Goal: Find specific page/section: Find specific page/section

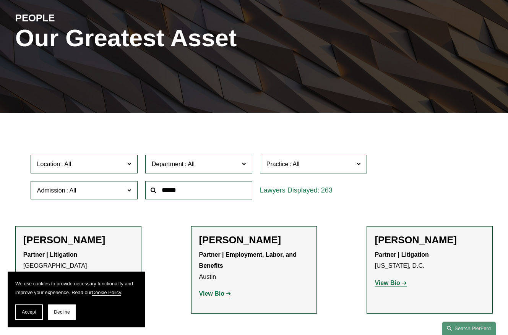
scroll to position [87, 0]
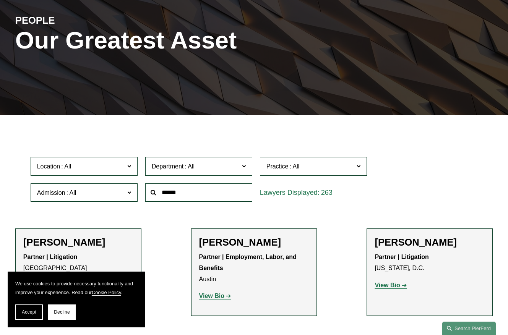
click at [186, 191] on input "text" at bounding box center [198, 193] width 107 height 19
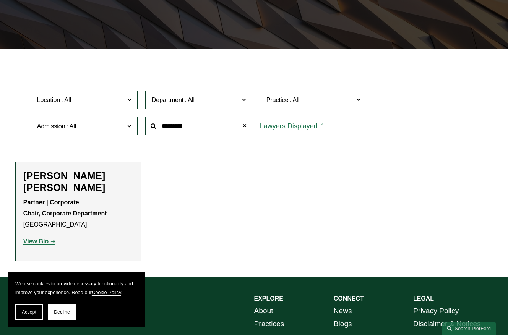
scroll to position [171, 0]
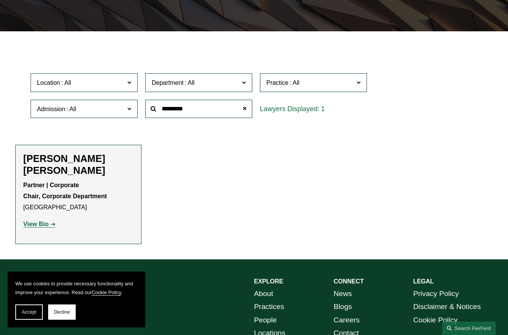
type input "*********"
click at [38, 228] on strong "View Bio" at bounding box center [35, 224] width 25 height 7
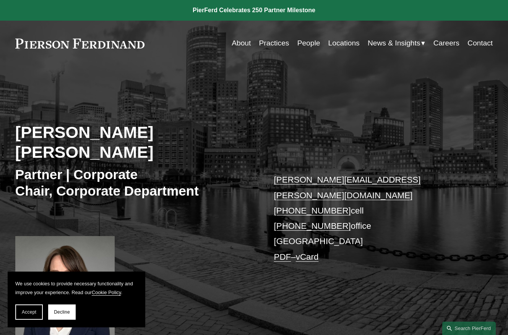
click at [282, 252] on link "PDF" at bounding box center [282, 257] width 17 height 10
click at [304, 47] on link "People" at bounding box center [309, 43] width 23 height 15
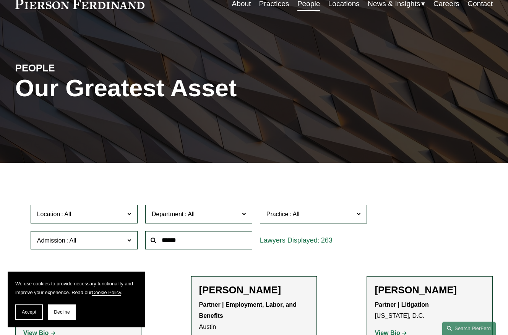
scroll to position [40, 0]
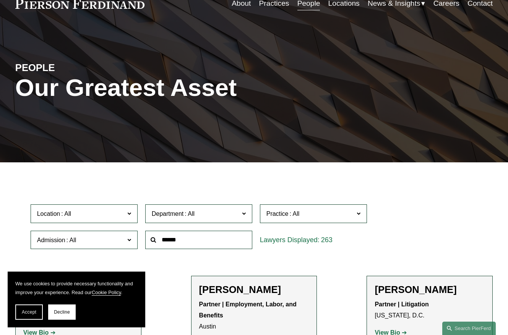
click at [194, 239] on input "text" at bounding box center [198, 240] width 107 height 19
type input "********"
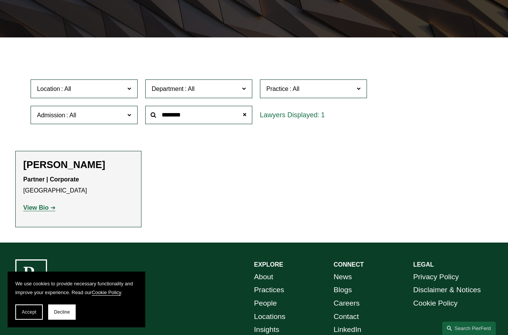
scroll to position [164, 0]
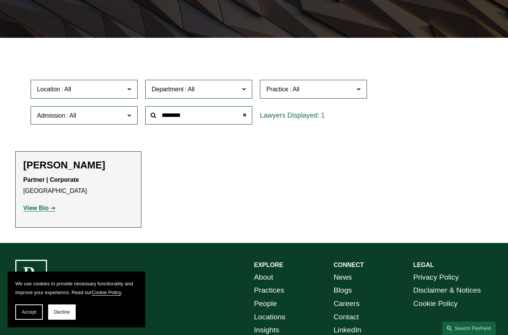
click at [42, 210] on strong "View Bio" at bounding box center [35, 208] width 25 height 7
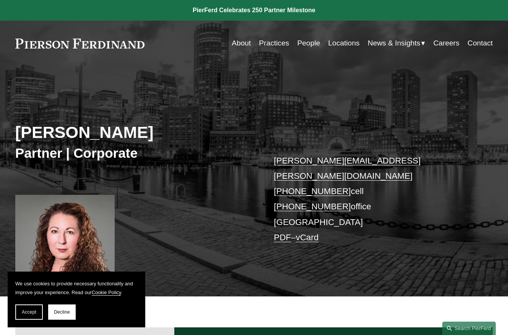
click at [281, 233] on link "PDF" at bounding box center [282, 238] width 17 height 10
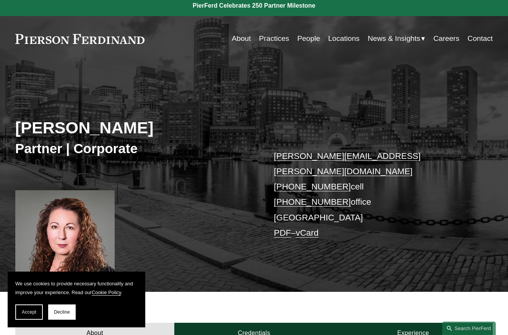
click at [302, 33] on link "People" at bounding box center [309, 38] width 23 height 15
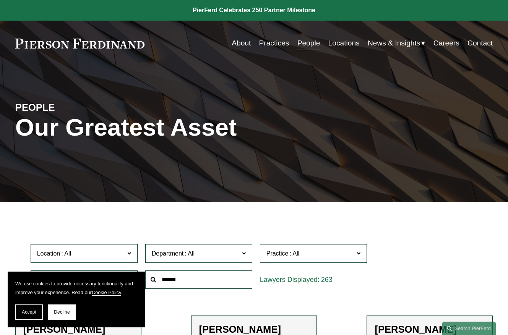
scroll to position [101, 0]
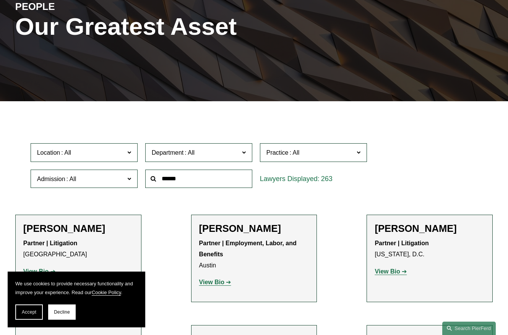
click at [196, 180] on input "text" at bounding box center [198, 179] width 107 height 19
click at [197, 177] on input "text" at bounding box center [198, 179] width 107 height 19
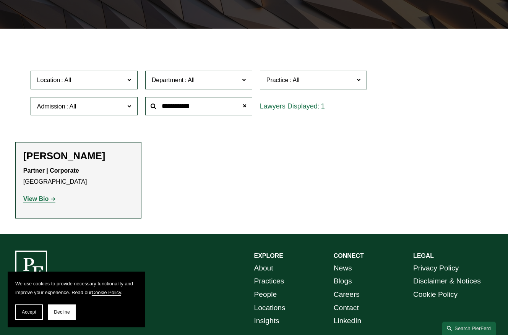
scroll to position [180, 0]
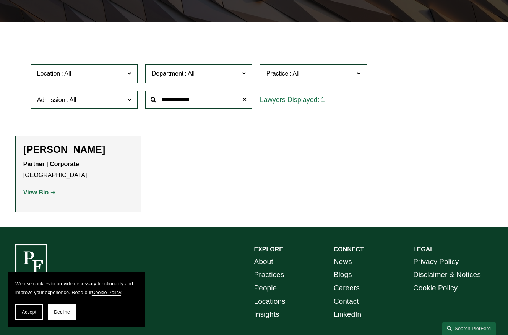
type input "**********"
click at [41, 191] on strong "View Bio" at bounding box center [35, 192] width 25 height 7
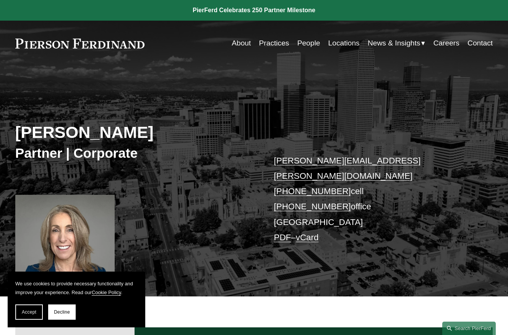
click at [284, 233] on link "PDF" at bounding box center [282, 238] width 17 height 10
